Goal: Transaction & Acquisition: Book appointment/travel/reservation

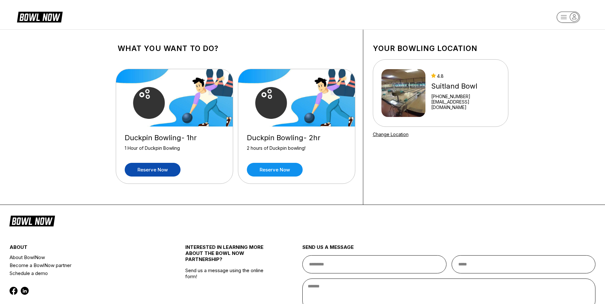
click at [161, 170] on link "Reserve now" at bounding box center [153, 170] width 56 height 14
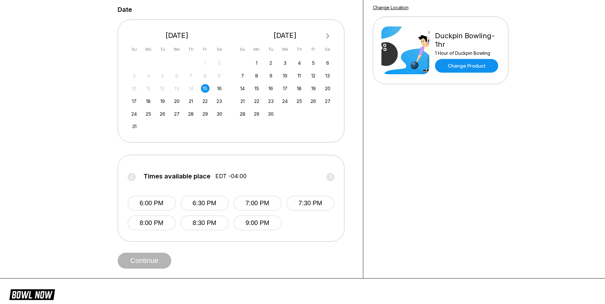
scroll to position [127, 0]
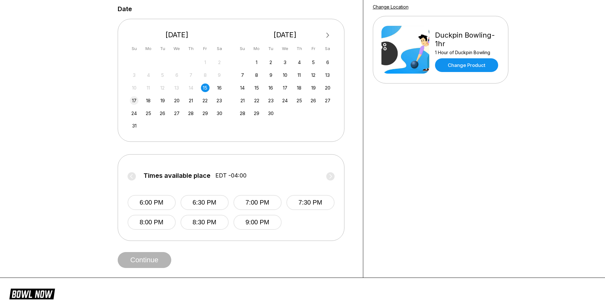
click at [133, 100] on div "17" at bounding box center [134, 100] width 9 height 9
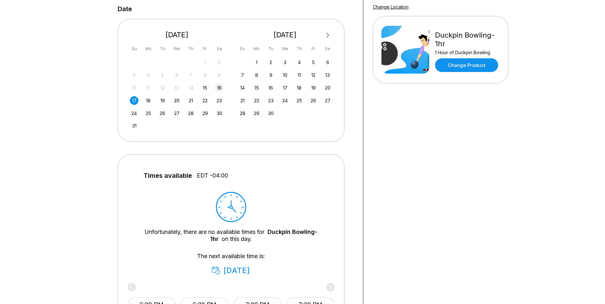
click at [222, 88] on div "16" at bounding box center [219, 87] width 9 height 9
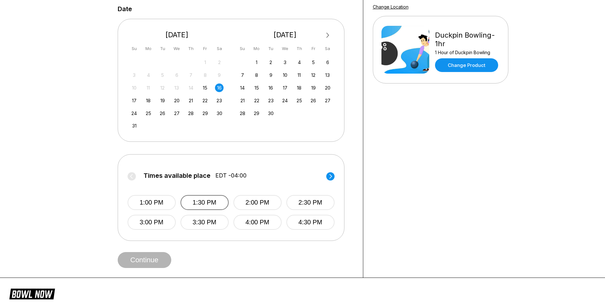
click at [207, 200] on button "1:30 PM" at bounding box center [204, 202] width 48 height 15
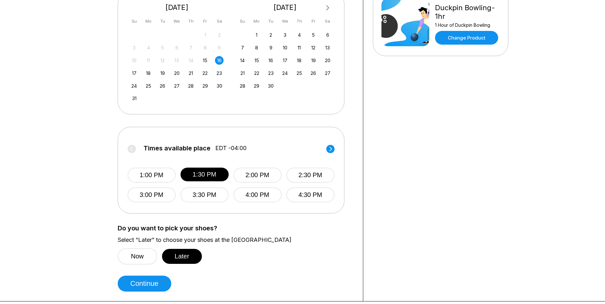
scroll to position [191, 0]
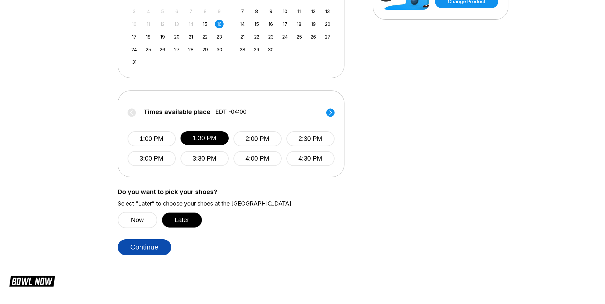
click at [143, 243] on button "Continue" at bounding box center [145, 247] width 54 height 16
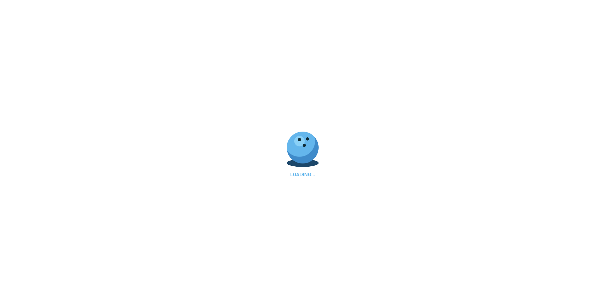
scroll to position [0, 0]
select select "**"
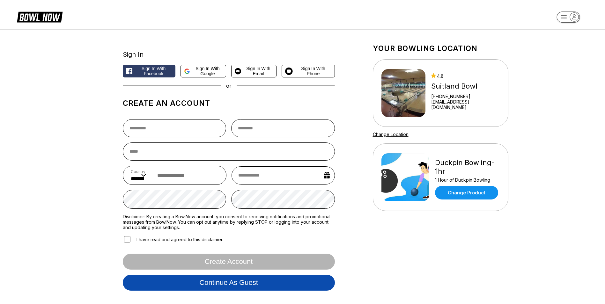
click at [219, 284] on button "Continue as guest" at bounding box center [229, 283] width 212 height 16
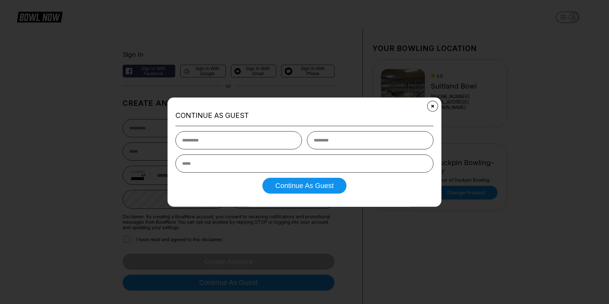
click at [435, 105] on icon "Close" at bounding box center [433, 106] width 5 height 5
